Goal: Task Accomplishment & Management: Complete application form

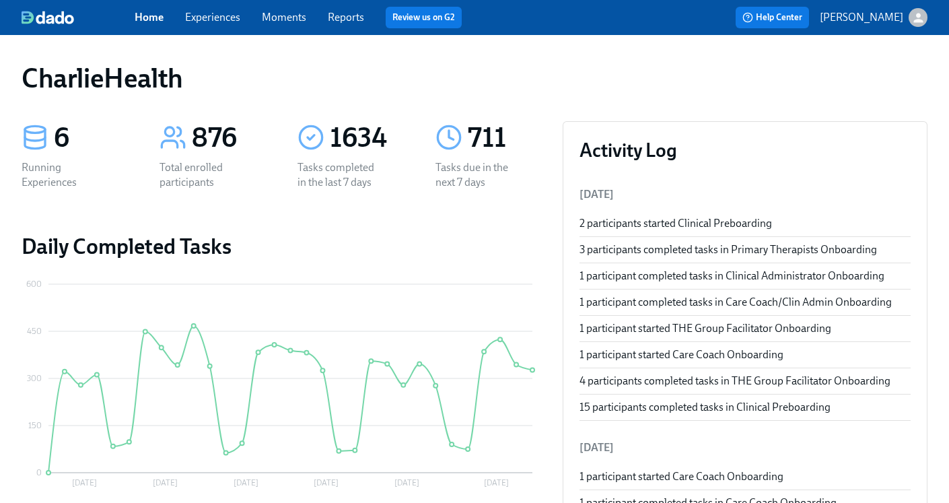
click at [154, 14] on link "Home" at bounding box center [149, 17] width 29 height 13
click at [207, 15] on link "Experiences" at bounding box center [212, 17] width 55 height 13
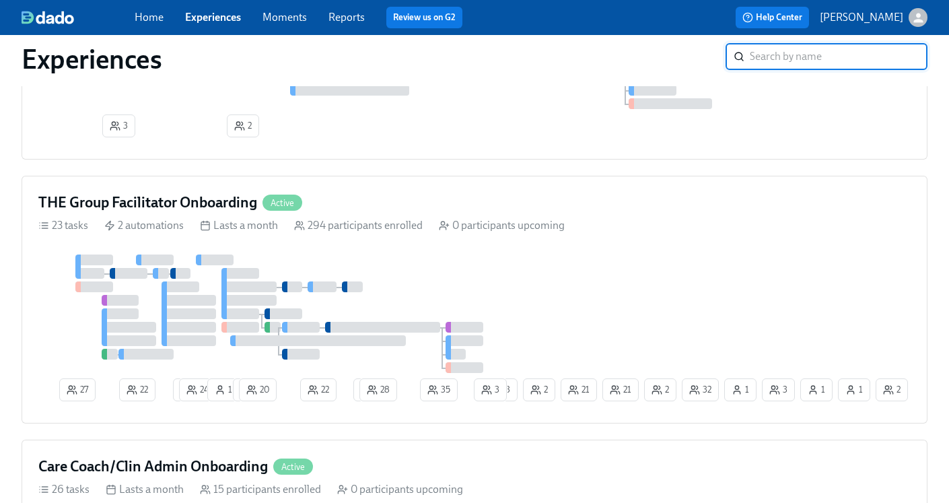
scroll to position [1139, 0]
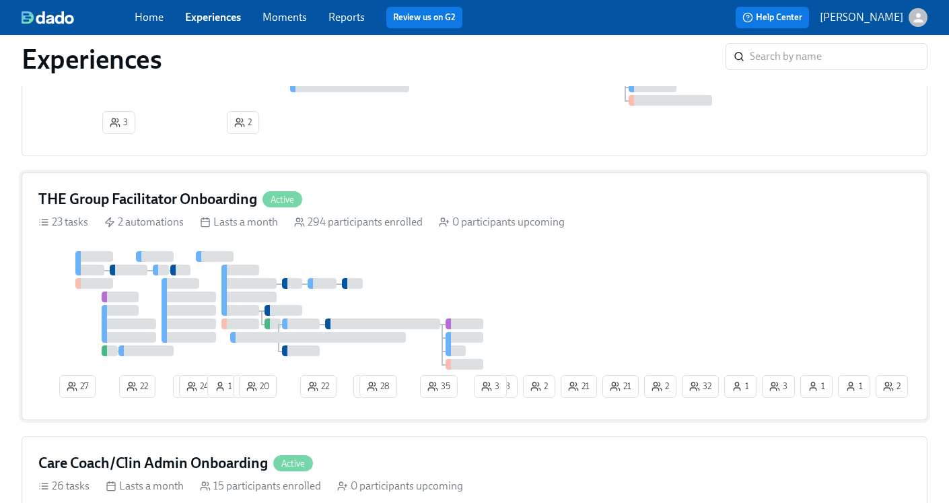
click at [147, 208] on h4 "THE Group Facilitator Onboarding" at bounding box center [147, 199] width 219 height 20
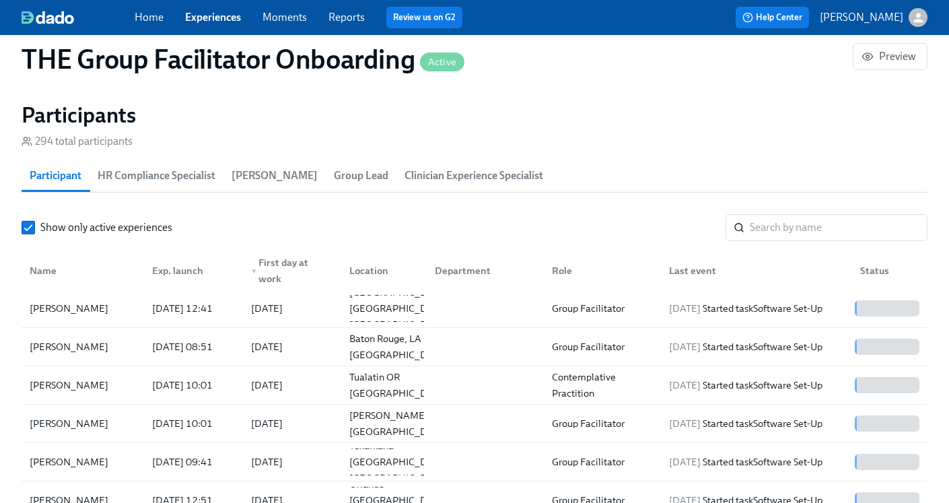
scroll to position [1205, 0]
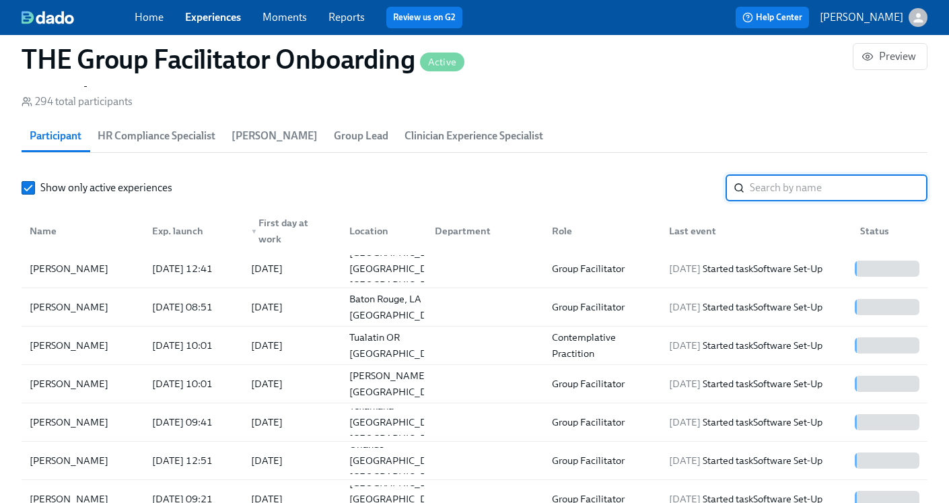
click at [785, 187] on input "search" at bounding box center [839, 187] width 178 height 27
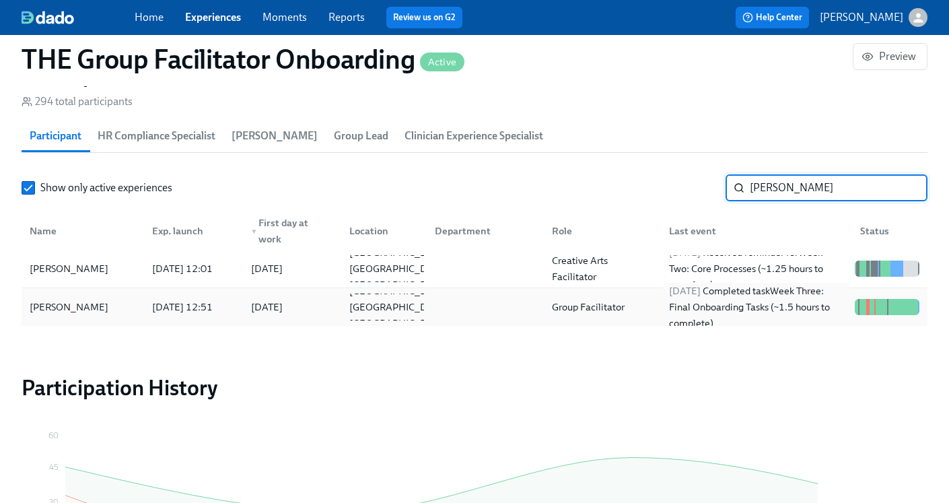
type input "[PERSON_NAME]"
click at [710, 312] on div "[DATE] Completed task Week Three: Final Onboarding Tasks (~1.5 hours to complet…" at bounding box center [757, 307] width 186 height 48
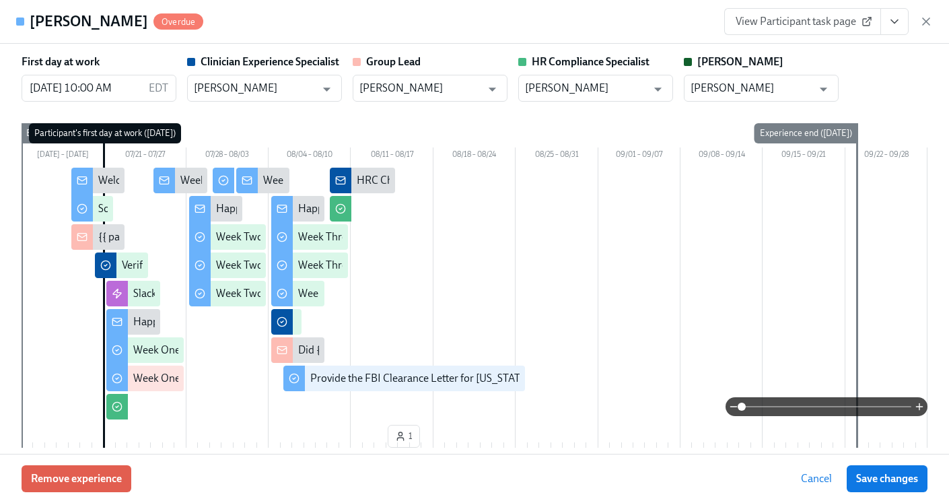
click at [899, 22] on icon "View task page" at bounding box center [894, 21] width 13 height 13
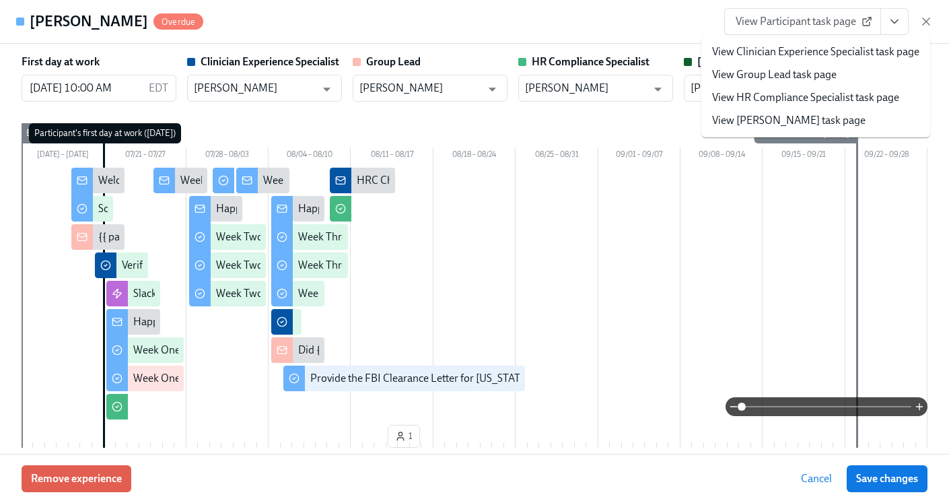
click at [825, 92] on link "View HR Compliance Specialist task page" at bounding box center [805, 97] width 187 height 15
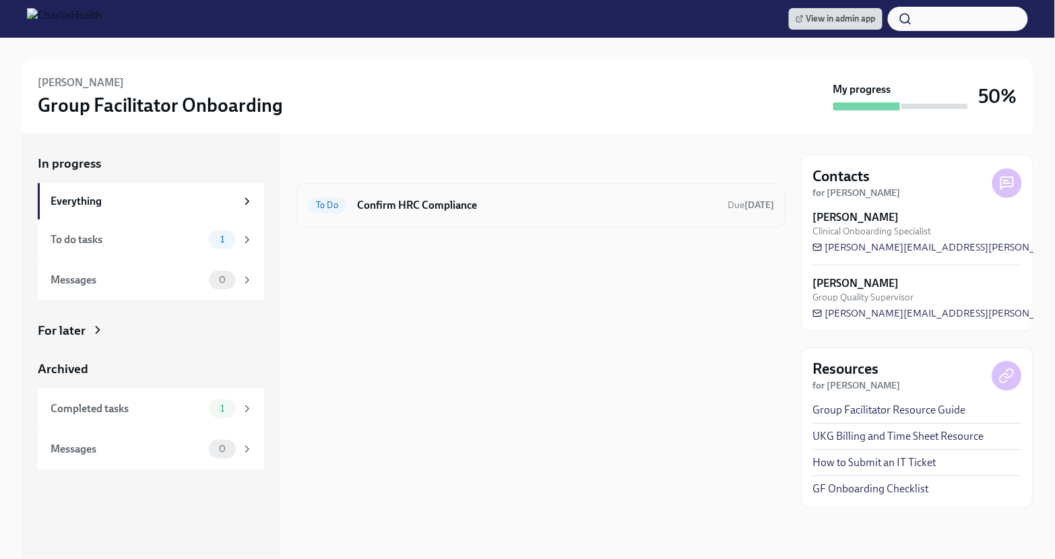
click at [514, 191] on div "To Do Confirm HRC Compliance Due 4 days ago" at bounding box center [540, 205] width 489 height 44
click at [495, 215] on div "To Do Confirm HRC Compliance Due 4 days ago" at bounding box center [541, 206] width 466 height 22
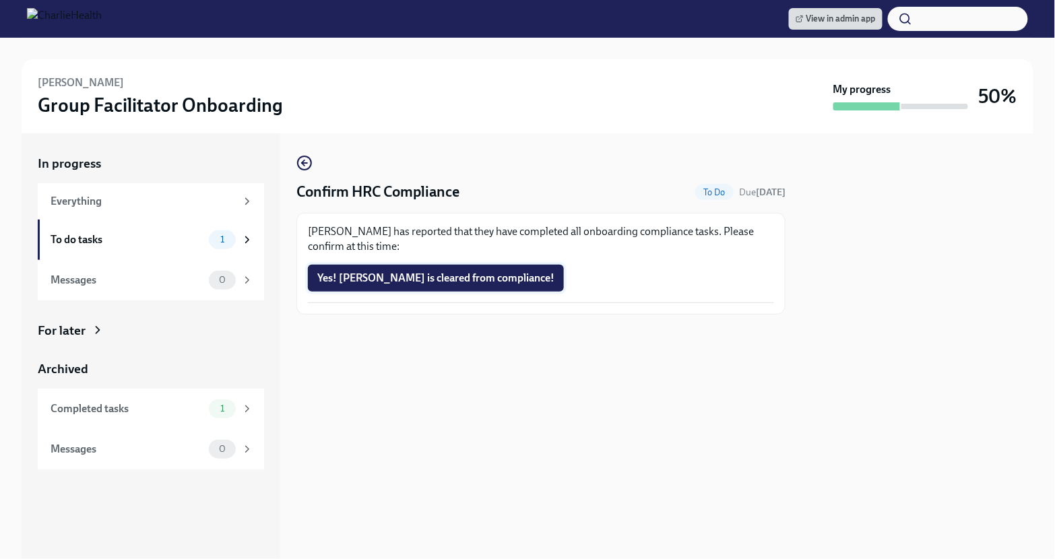
click at [415, 281] on span "Yes! Diane is cleared from compliance!" at bounding box center [435, 277] width 237 height 13
